Goal: Information Seeking & Learning: Compare options

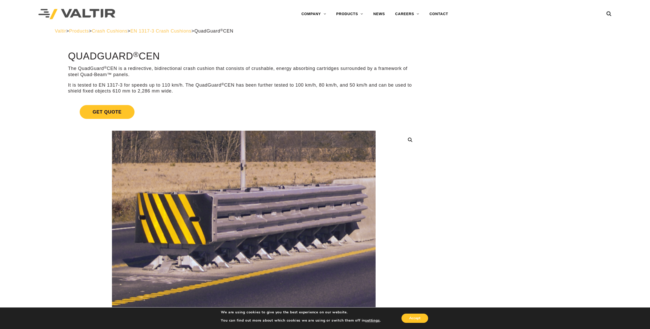
click at [127, 31] on span "Crash Cushions" at bounding box center [110, 30] width 36 height 5
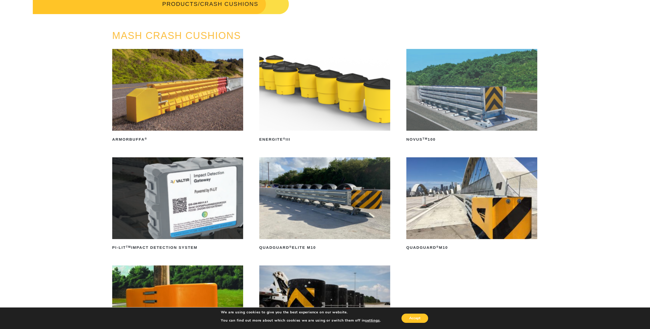
scroll to position [26, 0]
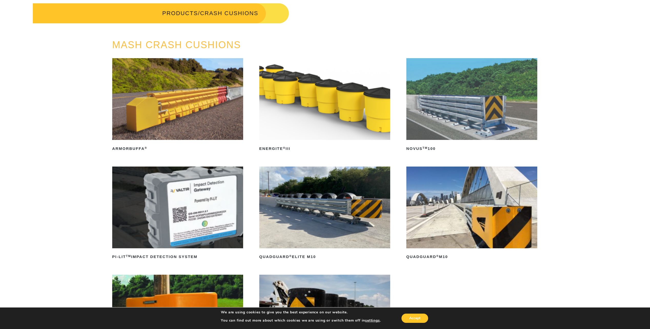
click at [304, 222] on img at bounding box center [324, 208] width 131 height 82
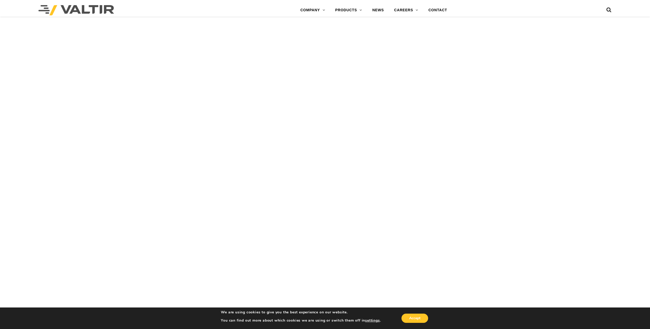
scroll to position [2409, 0]
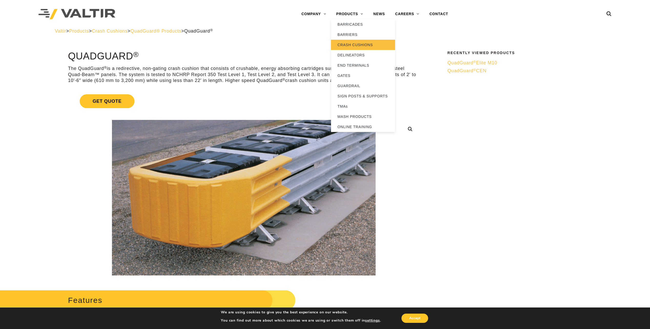
click at [355, 47] on link "CRASH CUSHIONS" at bounding box center [363, 45] width 64 height 10
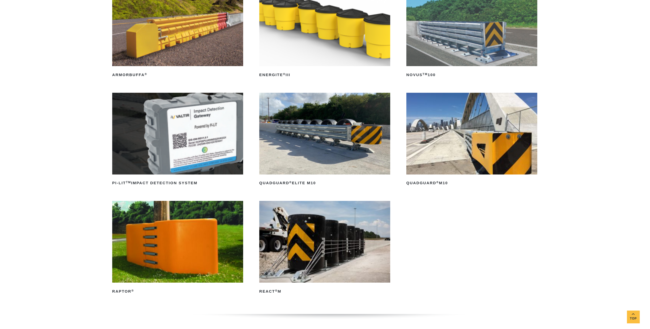
scroll to position [103, 0]
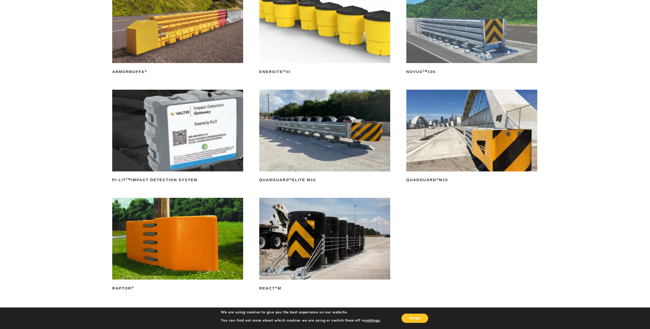
click at [299, 144] on img at bounding box center [324, 131] width 131 height 82
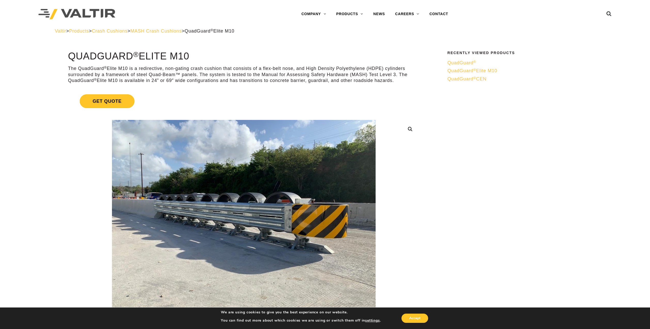
click at [461, 78] on span "QuadGuard ® CEN" at bounding box center [466, 78] width 39 height 5
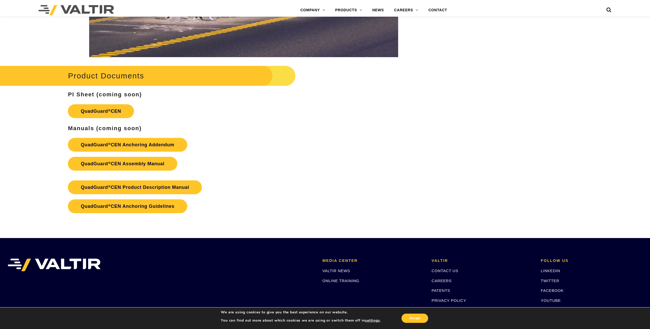
scroll to position [871, 0]
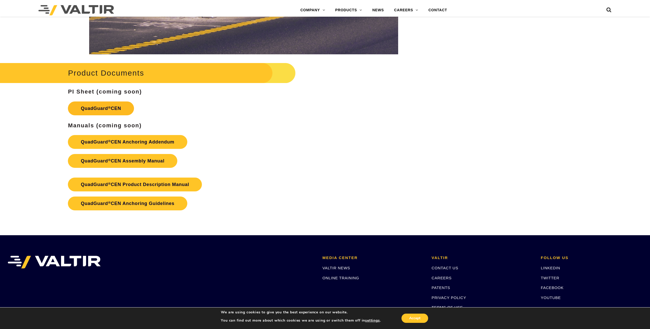
click at [107, 108] on link "QuadGuard ® CEN" at bounding box center [101, 108] width 66 height 14
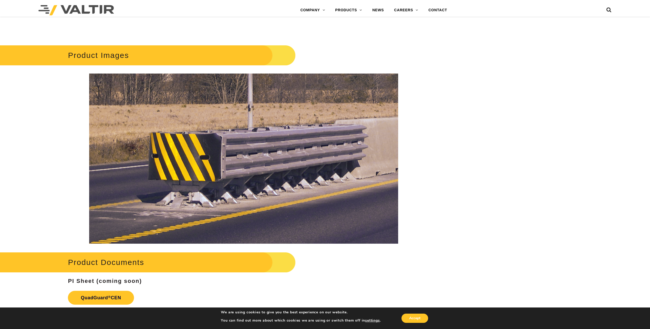
scroll to position [692, 0]
